Goal: Task Accomplishment & Management: Use online tool/utility

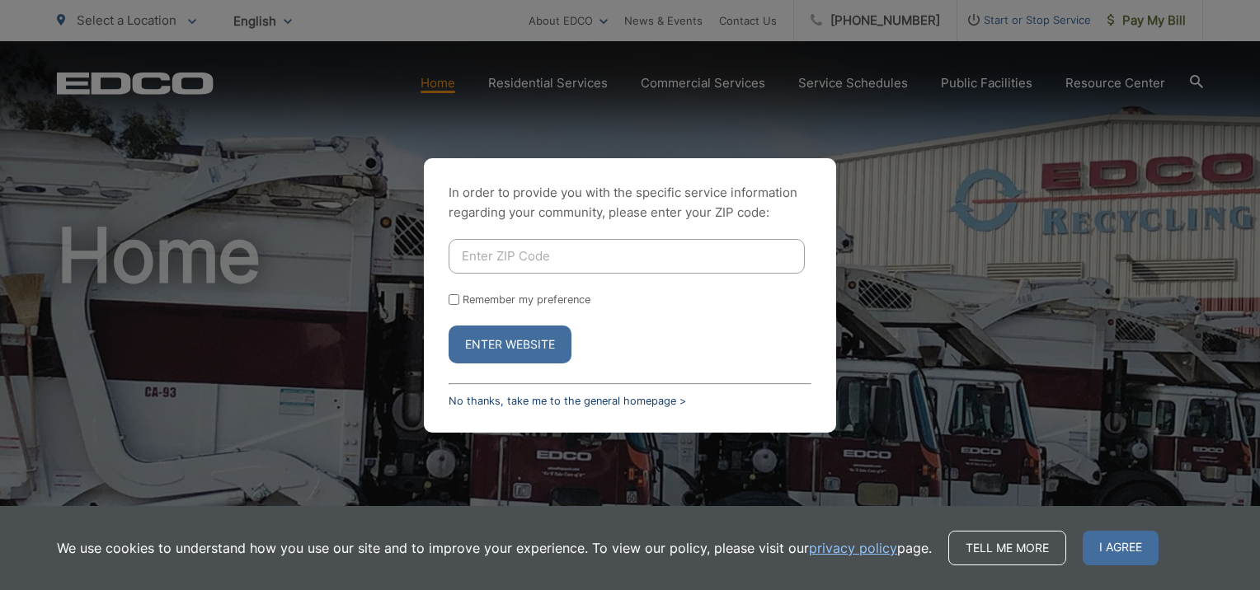
click at [495, 401] on link "No thanks, take me to the general homepage >" at bounding box center [566, 401] width 237 height 12
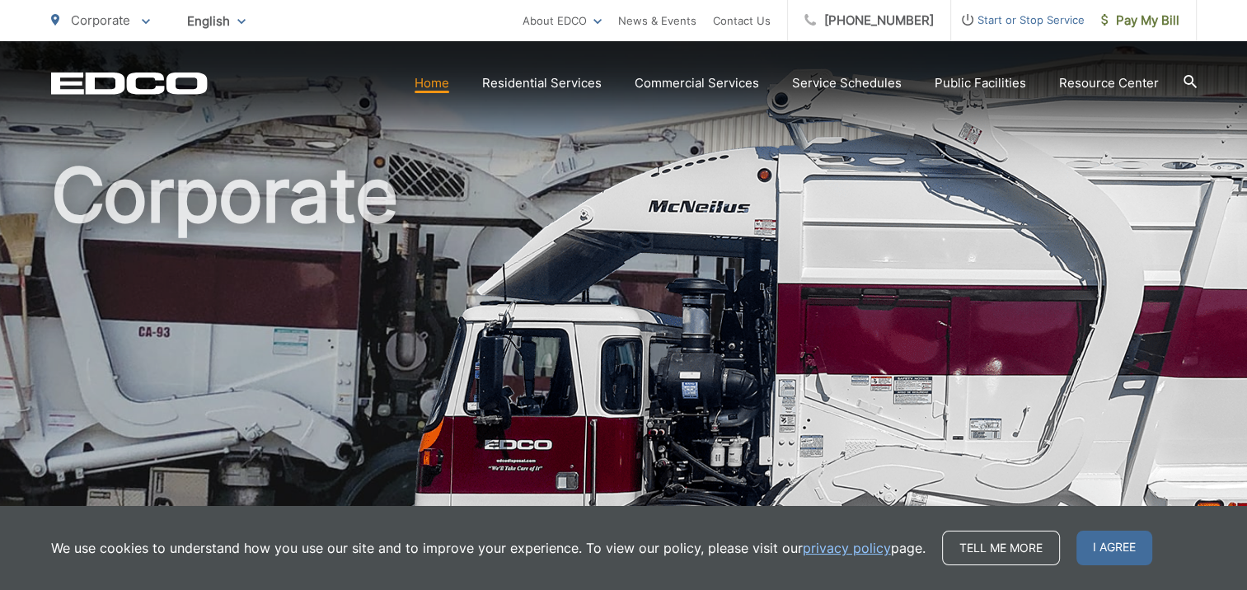
scroll to position [330, 0]
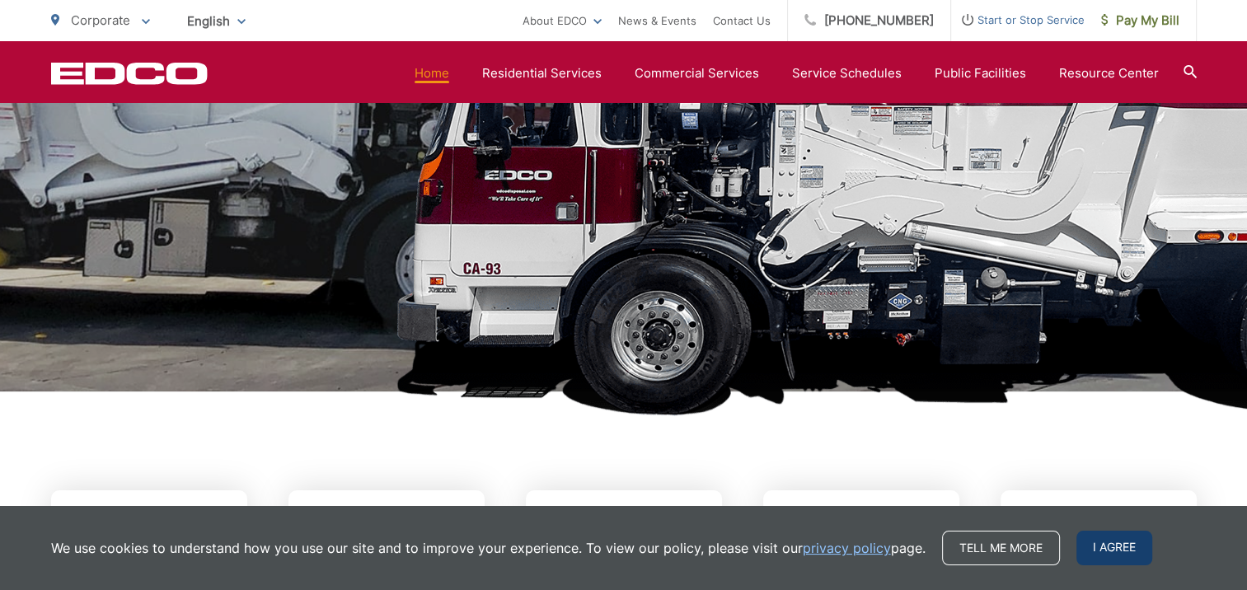
click at [1111, 547] on span "I agree" at bounding box center [1115, 548] width 76 height 35
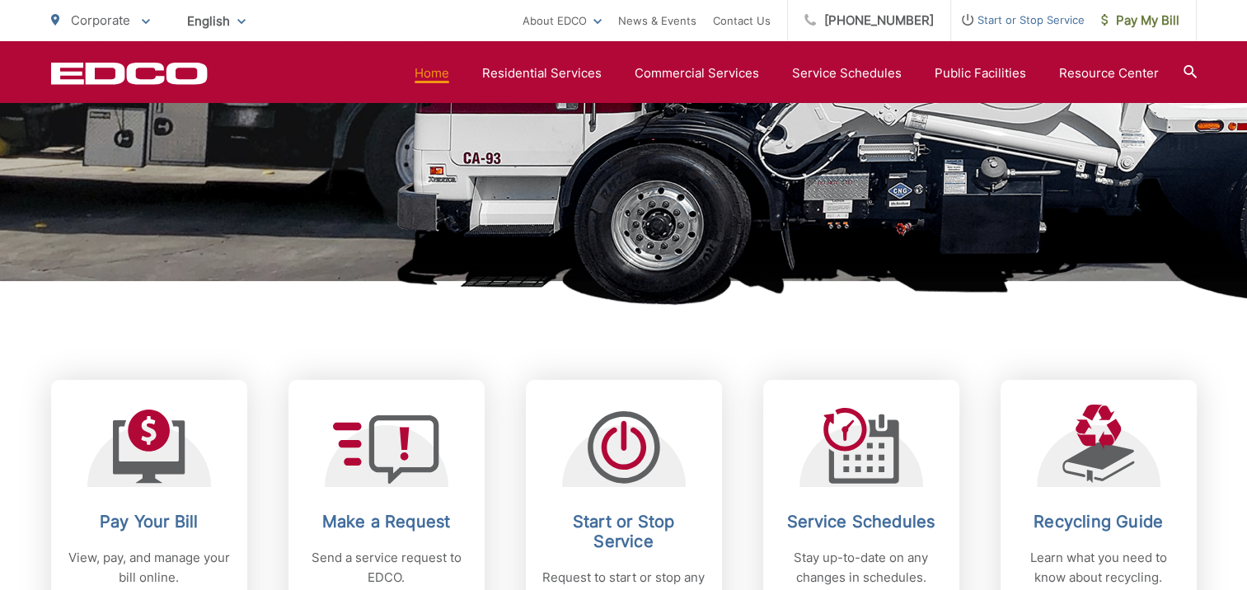
scroll to position [577, 0]
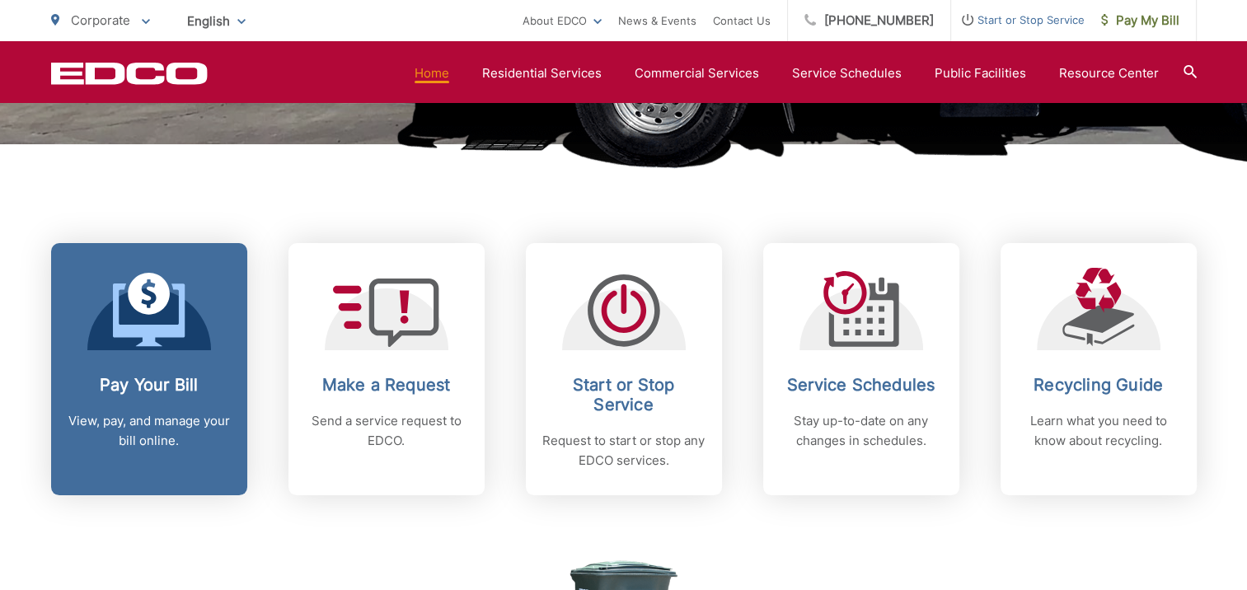
click at [141, 362] on link "Pay Your Bill View, pay, and manage your bill online." at bounding box center [149, 369] width 196 height 252
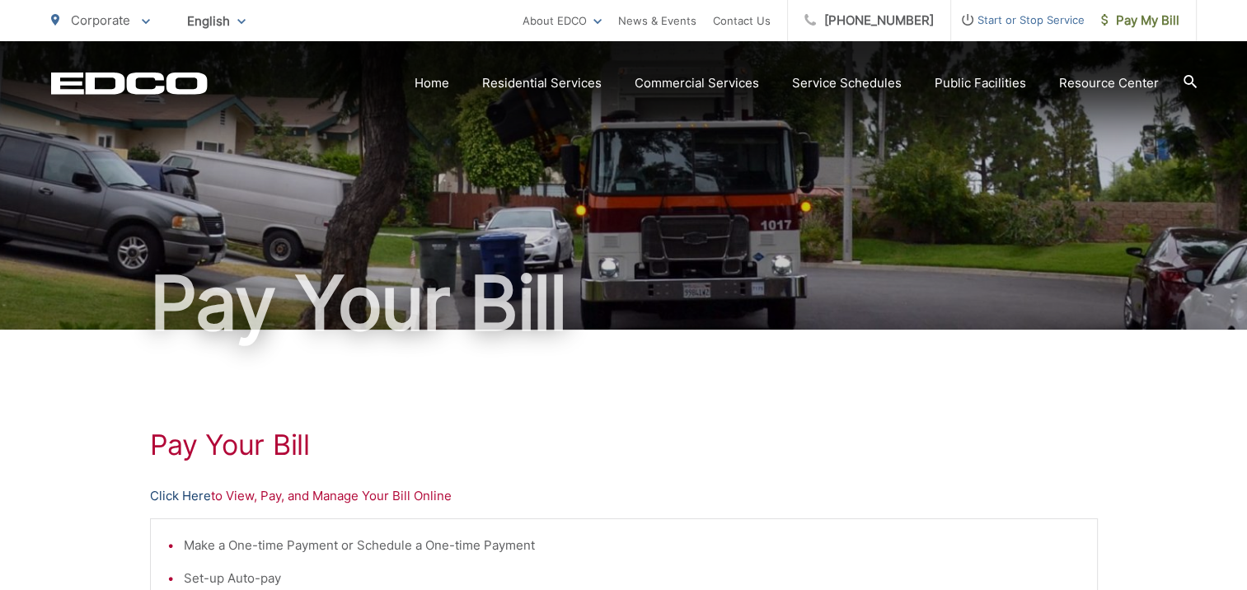
click at [189, 498] on link "Click Here" at bounding box center [180, 496] width 61 height 20
